Goal: Task Accomplishment & Management: Use online tool/utility

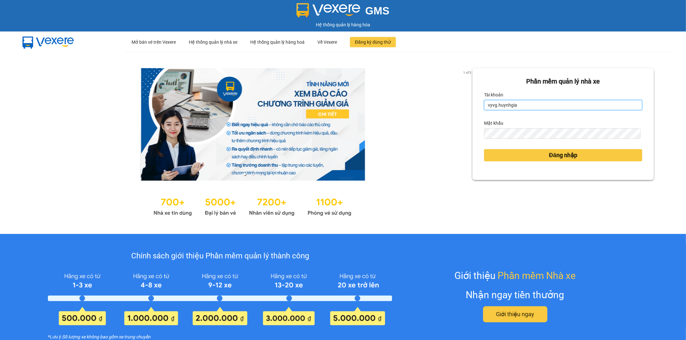
click at [524, 104] on input "vyvg.huynhgia" at bounding box center [563, 105] width 158 height 10
type input "thanhhoai.huynhgia"
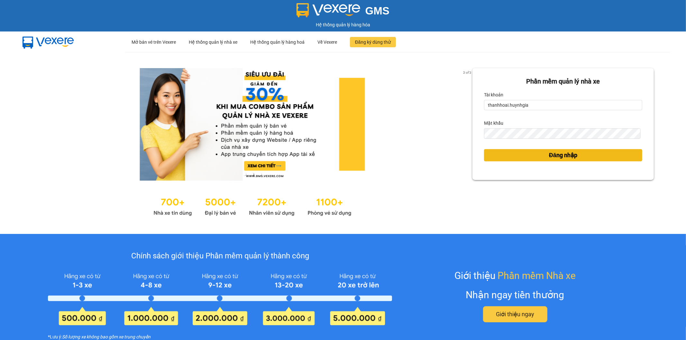
click at [549, 153] on span "Đăng nhập" at bounding box center [563, 155] width 28 height 9
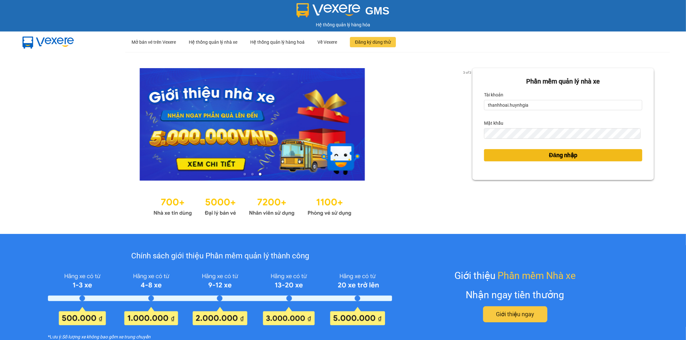
click at [549, 158] on span "Đăng nhập" at bounding box center [563, 155] width 28 height 9
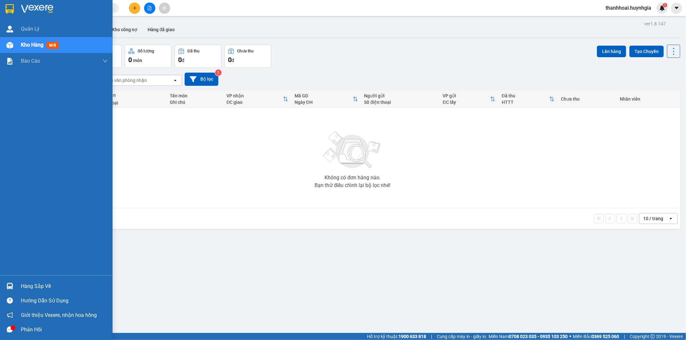
click at [37, 287] on div "Hàng sắp về" at bounding box center [64, 287] width 87 height 10
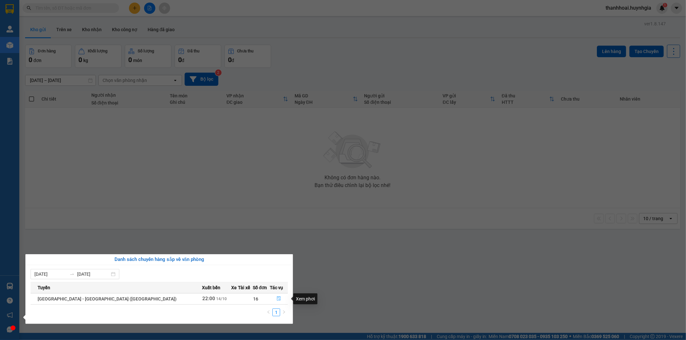
click at [277, 299] on icon "file-done" at bounding box center [279, 299] width 5 height 5
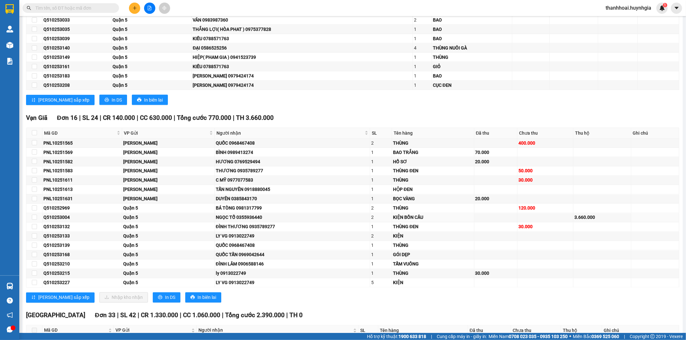
scroll to position [894, 0]
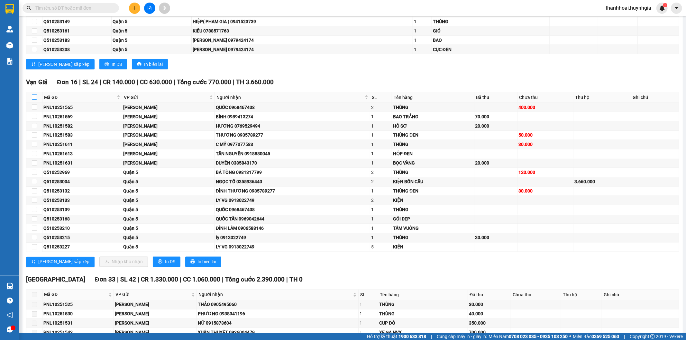
click at [34, 97] on input "checkbox" at bounding box center [34, 97] width 5 height 5
checkbox input "true"
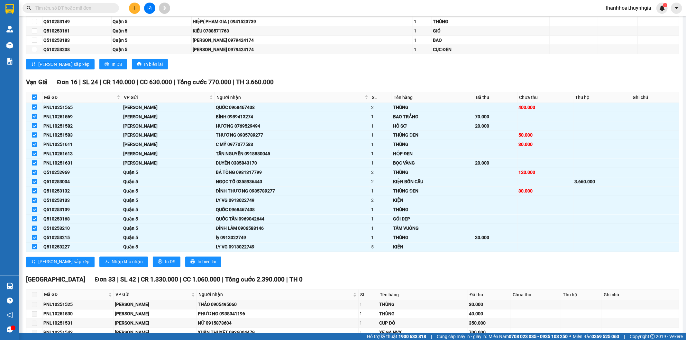
checkbox input "true"
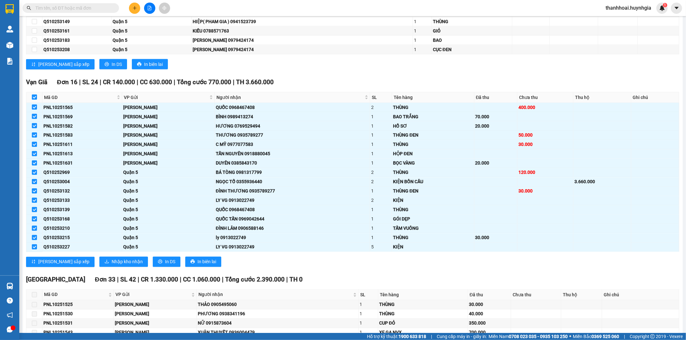
checkbox input "true"
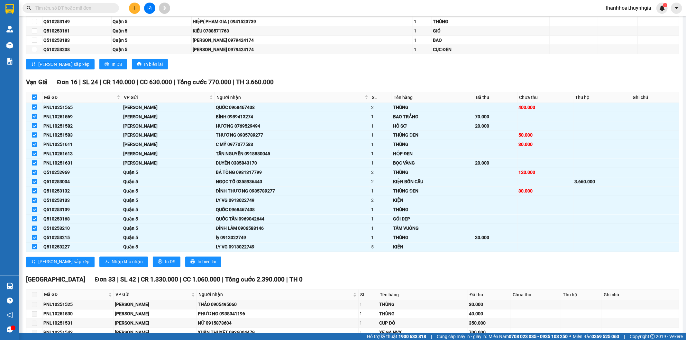
checkbox input "true"
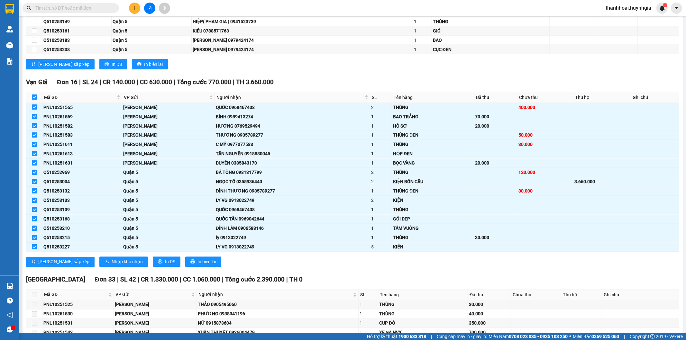
checkbox input "true"
click at [112, 264] on span "Nhập kho nhận" at bounding box center [127, 262] width 31 height 7
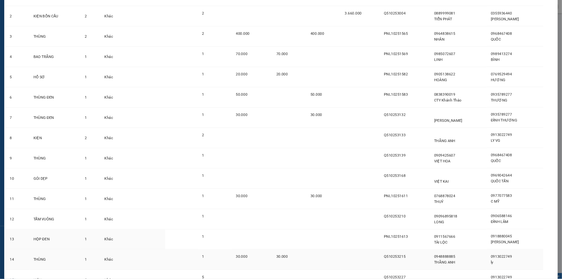
scroll to position [157, 0]
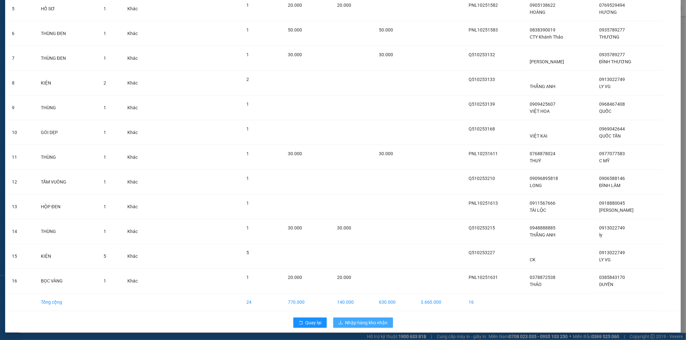
click at [367, 322] on span "Nhập hàng kho nhận" at bounding box center [367, 323] width 42 height 7
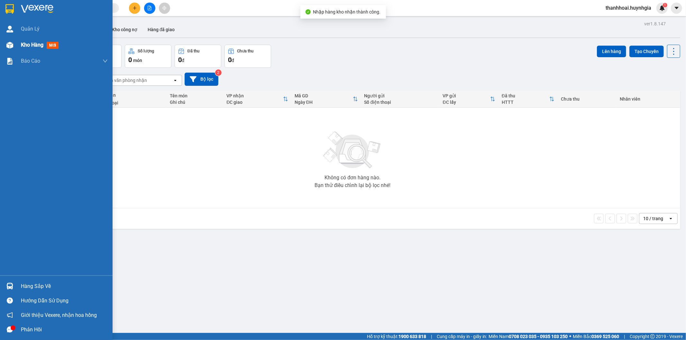
click at [44, 43] on div "Kho hàng mới" at bounding box center [41, 45] width 40 height 8
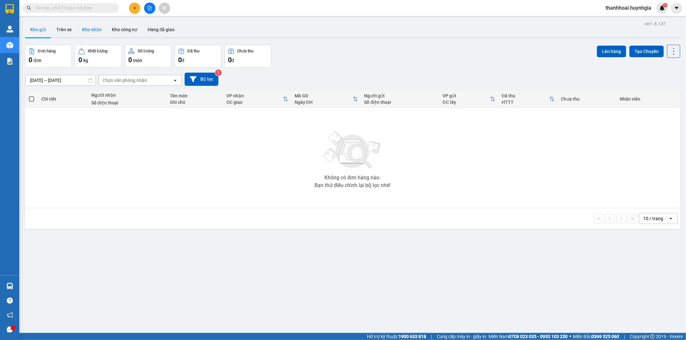
click at [94, 31] on button "Kho nhận" at bounding box center [92, 29] width 30 height 15
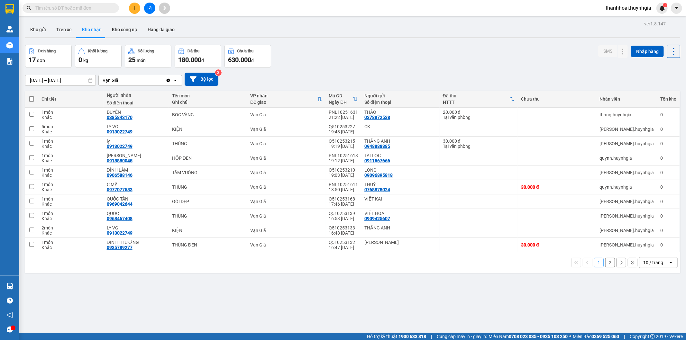
click at [606, 263] on button "2" at bounding box center [611, 263] width 10 height 10
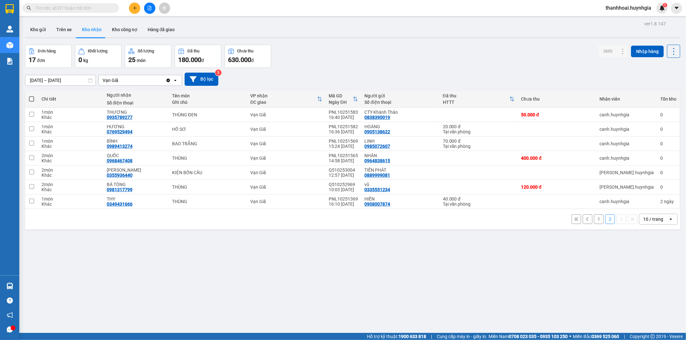
click at [594, 221] on button "1" at bounding box center [599, 220] width 10 height 10
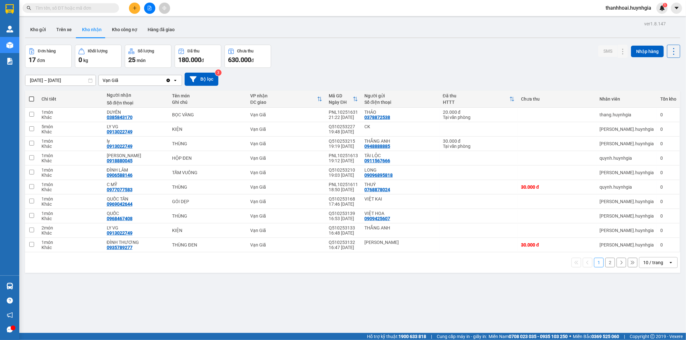
click at [391, 57] on div "Đơn hàng 17 đơn Khối lượng 0 kg Số lượng 25 món Đã thu 180.000 đ Chưa thu 630.0…" at bounding box center [353, 56] width 656 height 23
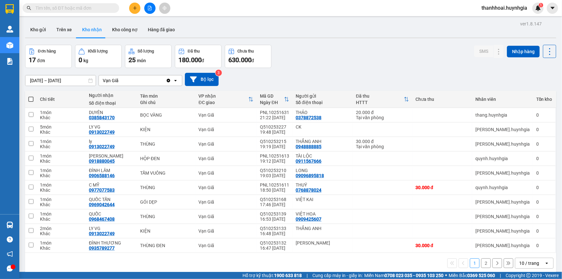
click at [481, 265] on button "2" at bounding box center [486, 263] width 10 height 10
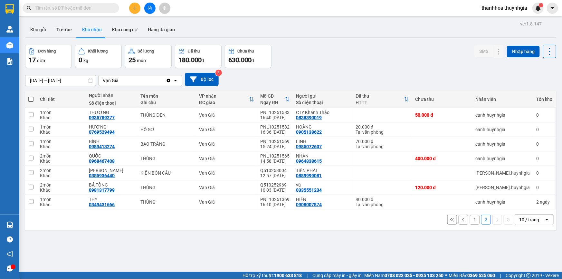
click at [470, 221] on button "1" at bounding box center [475, 220] width 10 height 10
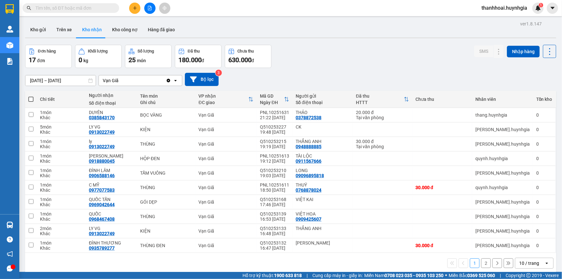
click at [481, 263] on button "2" at bounding box center [486, 263] width 10 height 10
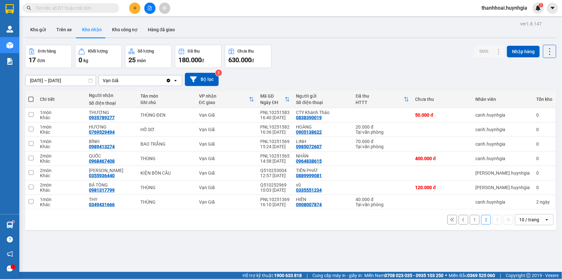
click at [470, 221] on button "1" at bounding box center [475, 220] width 10 height 10
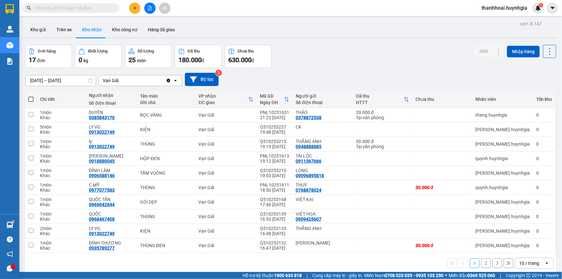
click at [359, 63] on div "Đơn hàng 17 đơn Khối lượng 0 kg Số lượng 25 món Đã thu 180.000 đ Chưa thu 630.0…" at bounding box center [290, 56] width 531 height 23
click at [330, 30] on div "Kho gửi Trên xe Kho nhận Kho công nợ Hàng đã giao" at bounding box center [290, 30] width 531 height 17
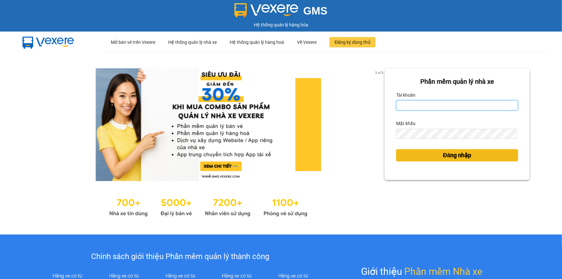
type input "thanhhoai.huynhgia"
click at [431, 156] on button "Đăng nhập" at bounding box center [457, 155] width 122 height 12
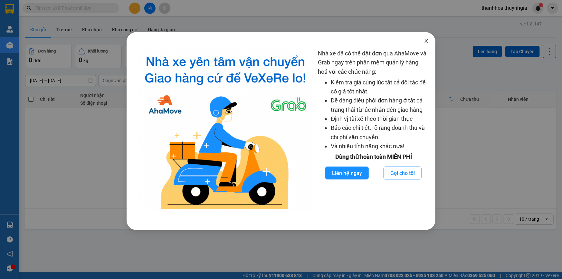
click at [427, 40] on icon "close" at bounding box center [426, 40] width 5 height 5
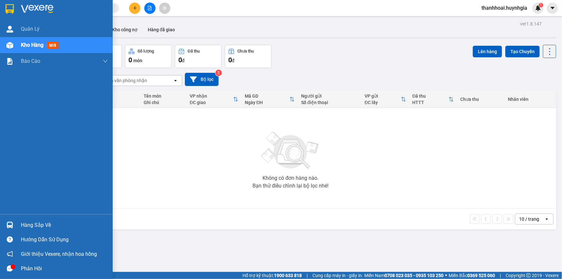
click at [32, 225] on div "Hàng sắp về" at bounding box center [64, 225] width 87 height 10
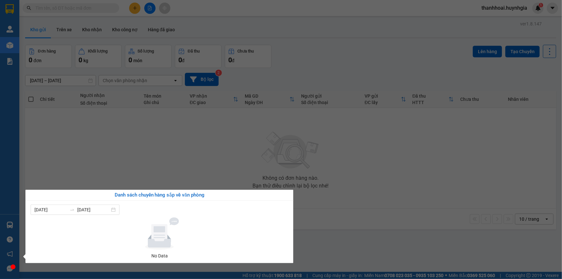
click at [259, 230] on div at bounding box center [159, 233] width 252 height 32
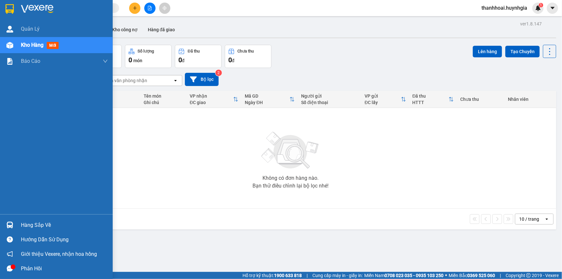
click at [11, 157] on div "Quản Lý Kho hàng mới Báo cáo Báo cáo dòng tiền (nhân viên) - mới Báo cáo dòng t…" at bounding box center [56, 139] width 113 height 279
click at [40, 42] on span "Kho hàng" at bounding box center [32, 45] width 23 height 6
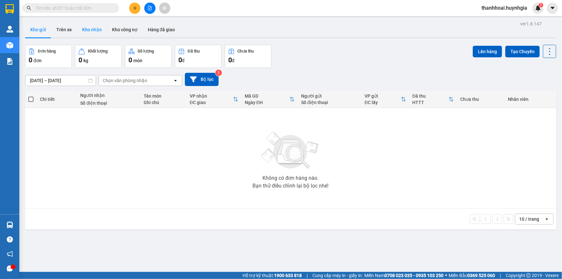
click at [94, 30] on button "Kho nhận" at bounding box center [92, 29] width 30 height 15
